Goal: Obtain resource: Obtain resource

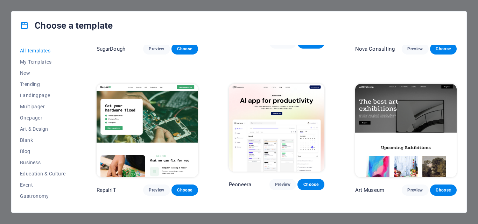
scroll to position [105, 0]
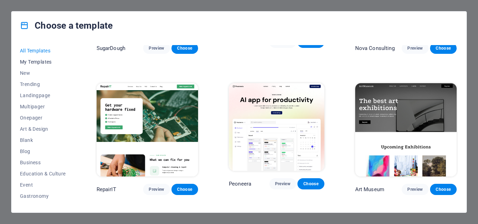
click at [39, 63] on span "My Templates" at bounding box center [43, 62] width 46 height 6
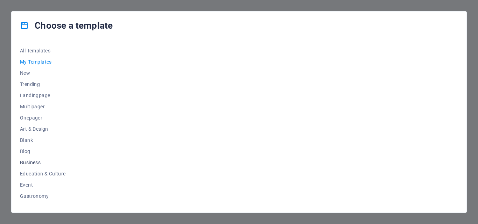
click at [34, 163] on span "Business" at bounding box center [43, 163] width 46 height 6
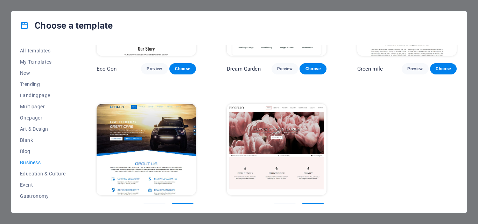
scroll to position [91, 0]
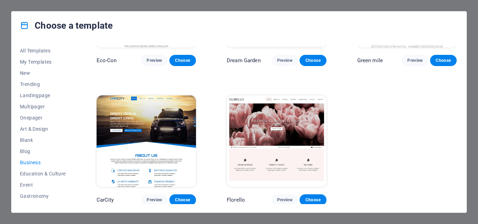
click at [29, 161] on span "Business" at bounding box center [43, 163] width 46 height 6
click at [40, 62] on span "My Templates" at bounding box center [43, 62] width 46 height 6
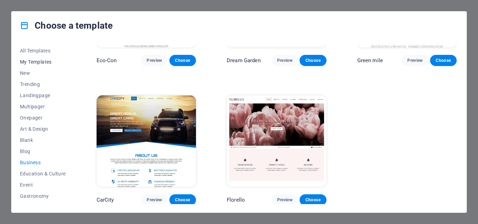
scroll to position [0, 0]
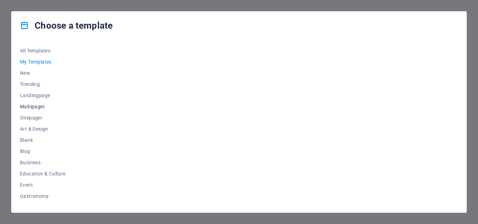
click at [35, 106] on span "Multipager" at bounding box center [43, 107] width 46 height 6
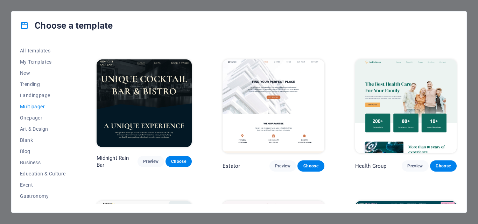
scroll to position [840, 0]
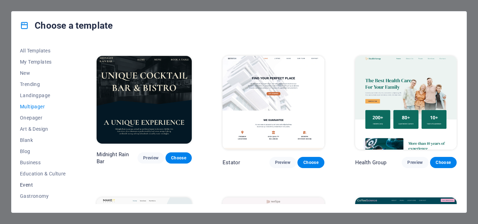
click at [30, 185] on span "Event" at bounding box center [43, 185] width 46 height 6
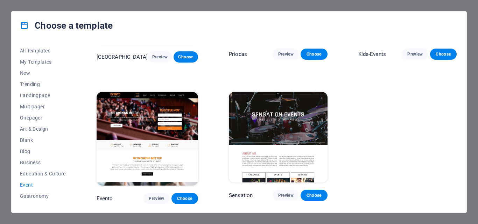
scroll to position [229, 0]
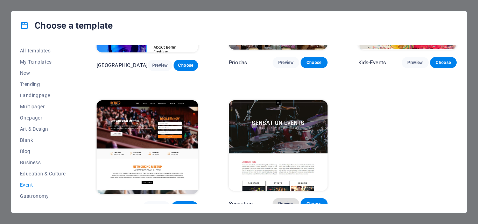
click at [282, 201] on span "Preview" at bounding box center [285, 204] width 15 height 6
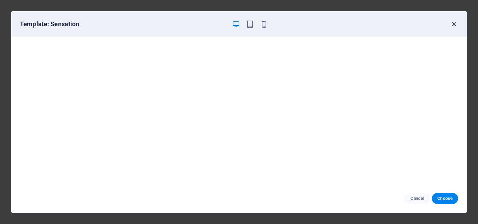
click at [451, 26] on icon "button" at bounding box center [454, 24] width 8 height 8
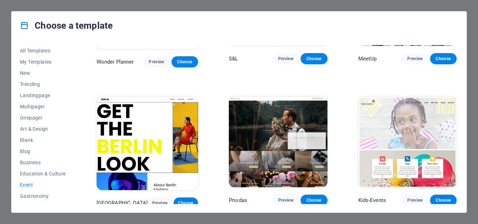
scroll to position [89, 0]
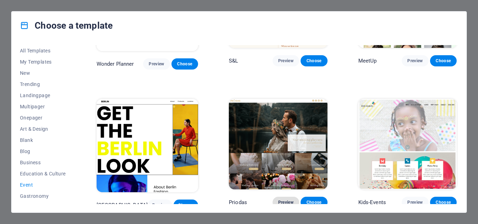
click at [280, 201] on span "Preview" at bounding box center [285, 203] width 15 height 6
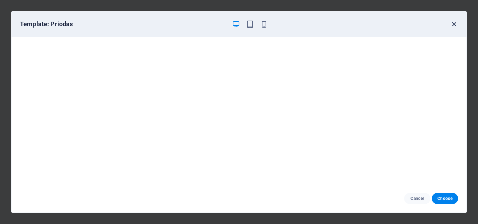
click at [458, 22] on icon "button" at bounding box center [454, 24] width 8 height 8
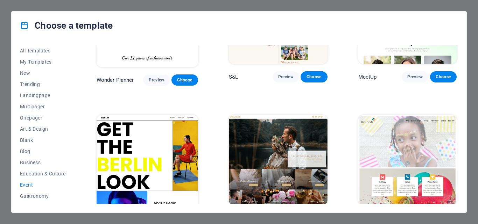
scroll to position [0, 0]
